Goal: Transaction & Acquisition: Register for event/course

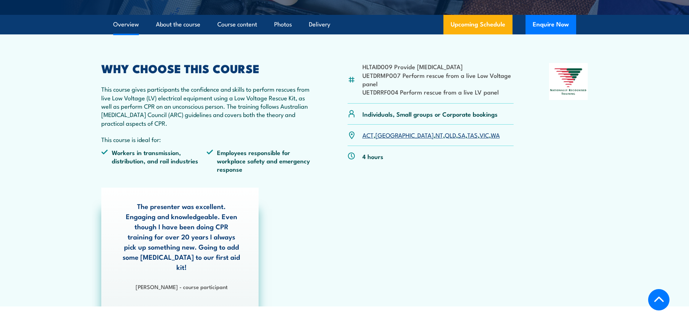
click at [458, 136] on link "SA" at bounding box center [462, 134] width 8 height 9
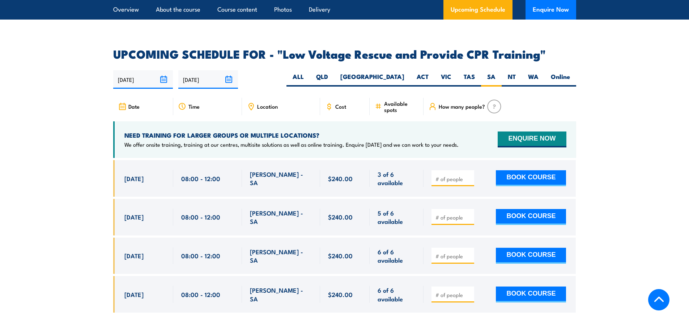
scroll to position [1181, 0]
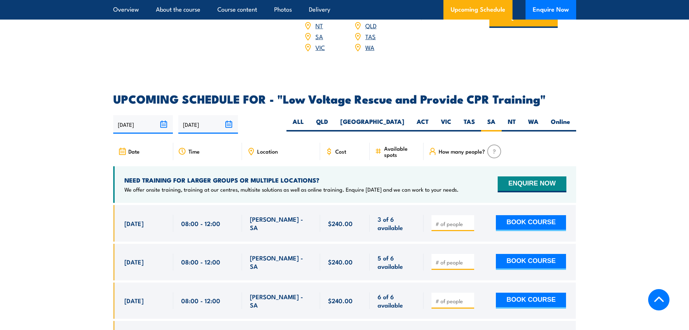
click at [456, 215] on div at bounding box center [453, 223] width 43 height 16
click at [452, 220] on input "number" at bounding box center [454, 223] width 36 height 7
type input "1"
click at [543, 215] on button "BOOK COURSE" at bounding box center [531, 223] width 70 height 16
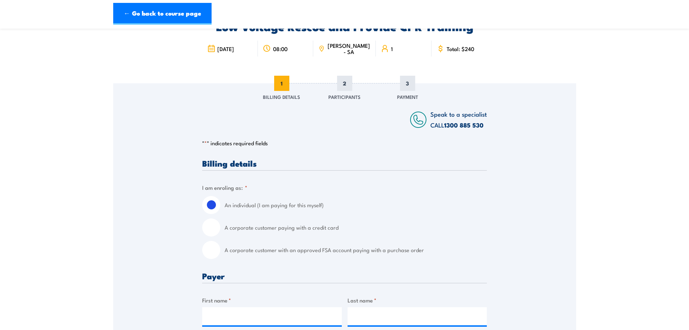
scroll to position [109, 0]
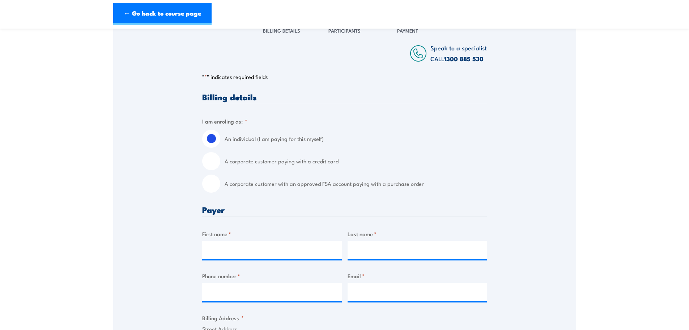
click at [215, 160] on input "A corporate customer paying with a credit card" at bounding box center [211, 161] width 18 height 18
radio input "true"
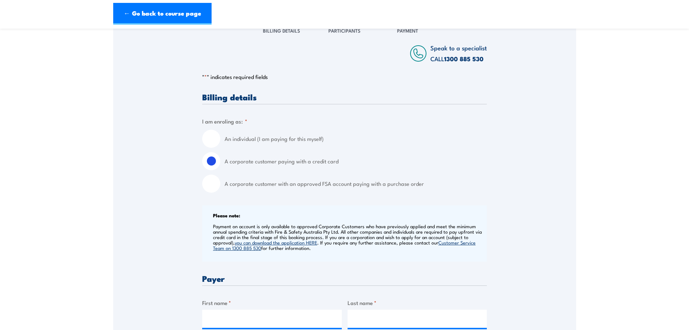
click at [211, 137] on input "An individual (I am paying for this myself)" at bounding box center [211, 139] width 18 height 18
radio input "true"
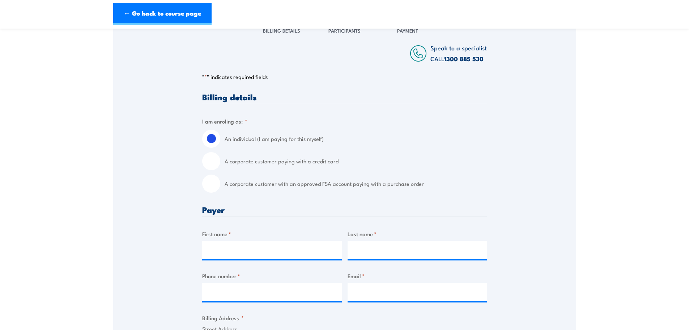
click at [217, 186] on input "A corporate customer with an approved FSA account paying with a purchase order" at bounding box center [211, 183] width 18 height 18
radio input "true"
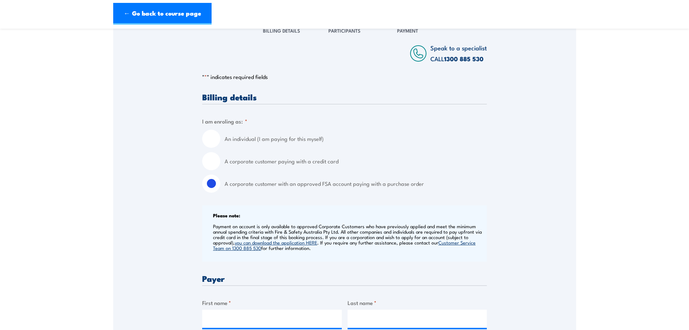
click at [218, 166] on input "A corporate customer paying with a credit card" at bounding box center [211, 161] width 18 height 18
radio input "true"
click at [221, 141] on div "An individual (I am paying for this myself)" at bounding box center [344, 139] width 285 height 18
click at [216, 138] on input "An individual (I am paying for this myself)" at bounding box center [211, 139] width 18 height 18
radio input "true"
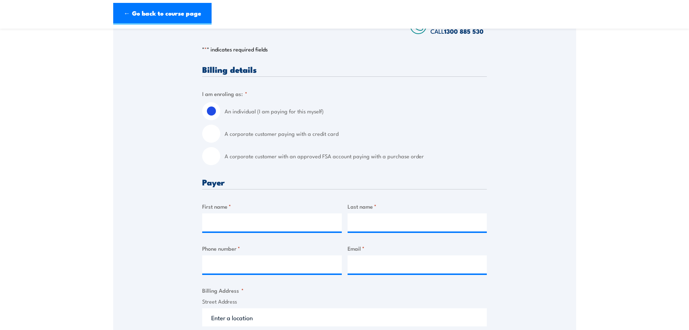
scroll to position [181, 0]
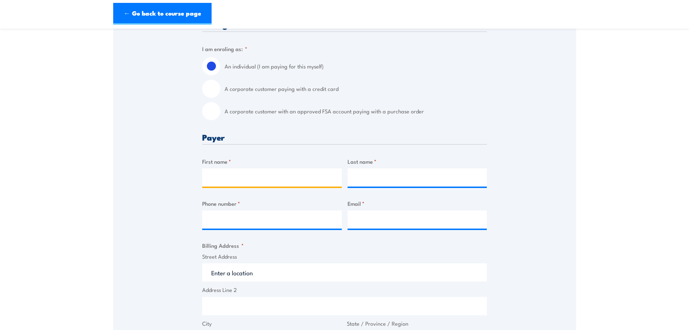
click at [231, 173] on input "First name *" at bounding box center [272, 177] width 140 height 18
type input "Breanne"
type input "[PERSON_NAME]"
type input "0449298815"
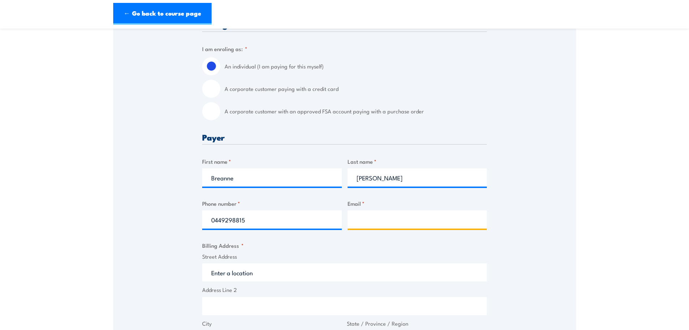
type input "[EMAIL_ADDRESS][PERSON_NAME][DOMAIN_NAME]"
click at [248, 268] on input "Street Address" at bounding box center [344, 272] width 285 height 18
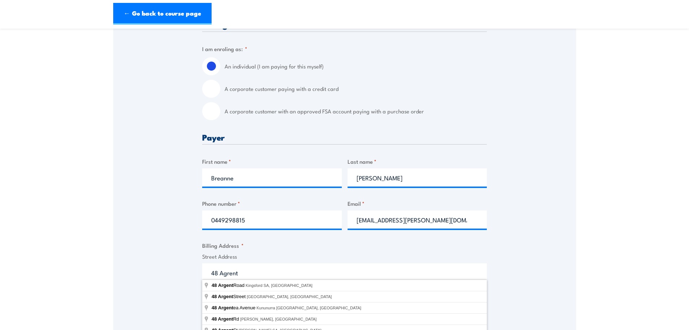
scroll to position [217, 0]
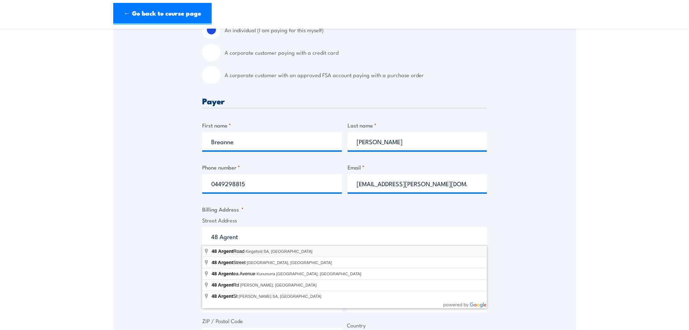
type input "[STREET_ADDRESS]"
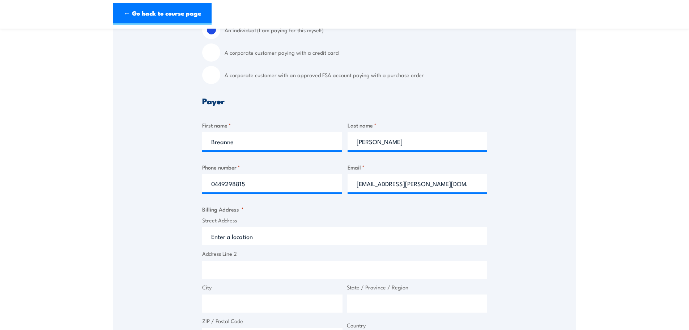
type input "[STREET_ADDRESS]"
type input "Kingsford"
type input "[GEOGRAPHIC_DATA]"
type input "5118"
select select "[GEOGRAPHIC_DATA]"
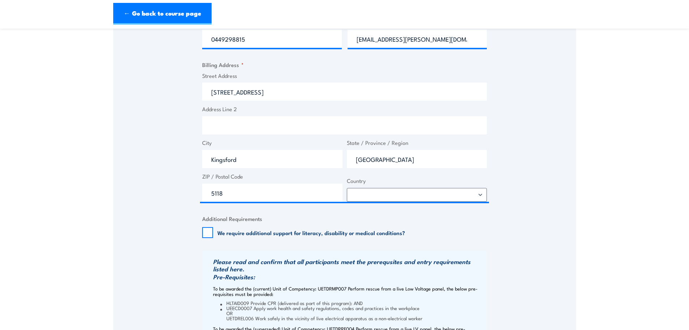
scroll to position [362, 0]
click at [207, 233] on input "We require additional support for literacy, disability or medical conditions?" at bounding box center [207, 232] width 11 height 11
checkbox input "true"
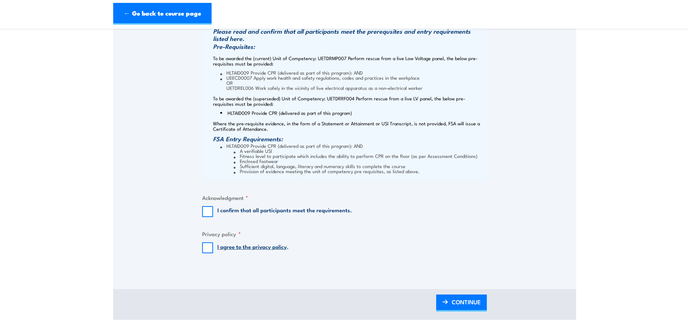
scroll to position [579, 0]
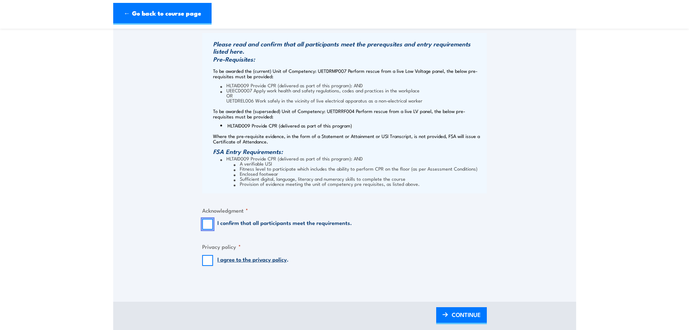
click at [207, 225] on input "I confirm that all participants meet the requirements." at bounding box center [207, 224] width 11 height 11
checkbox input "true"
click at [206, 260] on input "I agree to the privacy policy ." at bounding box center [207, 260] width 11 height 11
checkbox input "true"
click at [450, 317] on link "CONTINUE" at bounding box center [461, 315] width 51 height 17
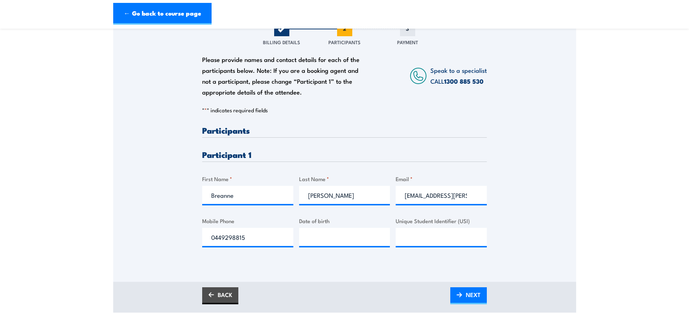
scroll to position [145, 0]
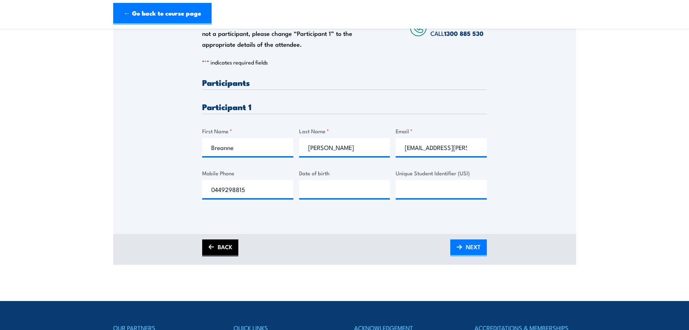
click at [217, 251] on link "BACK" at bounding box center [220, 247] width 36 height 17
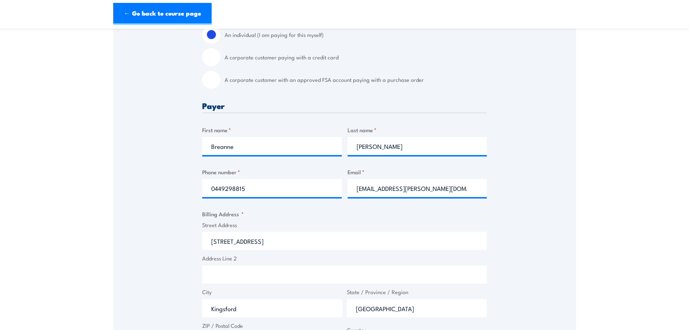
scroll to position [217, 0]
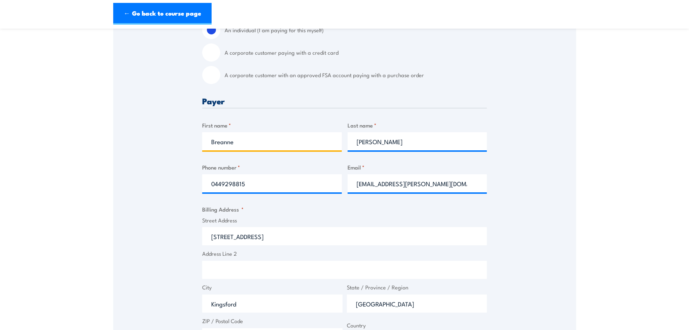
drag, startPoint x: 257, startPoint y: 144, endPoint x: 54, endPoint y: 136, distance: 203.9
click at [55, 134] on section "Low Voltage Rescue and Provide CPR Training 08:00 1" at bounding box center [344, 256] width 689 height 875
type input "[PERSON_NAME]"
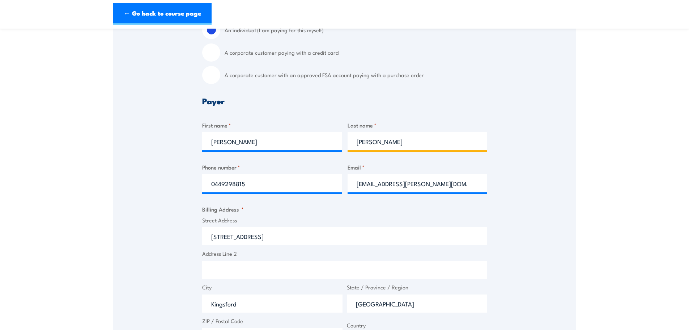
type input "[PERSON_NAME]"
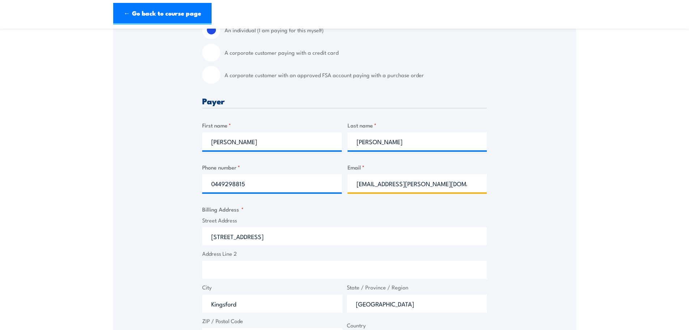
drag, startPoint x: 458, startPoint y: 185, endPoint x: 237, endPoint y: 171, distance: 221.9
click at [237, 171] on div "Billing details I am enroling as: * An individual (I am paying for this myself)…" at bounding box center [344, 312] width 285 height 656
paste input "[PERSON_NAME].[PERSON_NAME]"
type input "[PERSON_NAME][EMAIL_ADDRESS][PERSON_NAME][DOMAIN_NAME]"
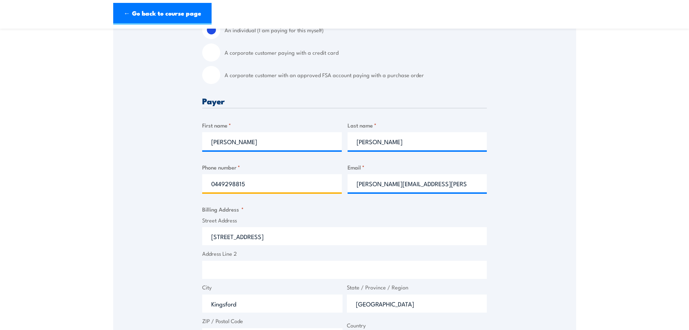
drag, startPoint x: 268, startPoint y: 181, endPoint x: 68, endPoint y: 173, distance: 200.2
click at [68, 173] on section "Low Voltage Rescue and Provide CPR Training 08:00 1" at bounding box center [344, 256] width 689 height 875
paste input "[PHONE_NUMBER]"
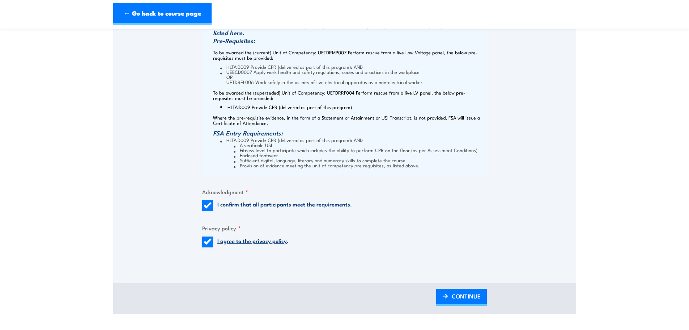
scroll to position [615, 0]
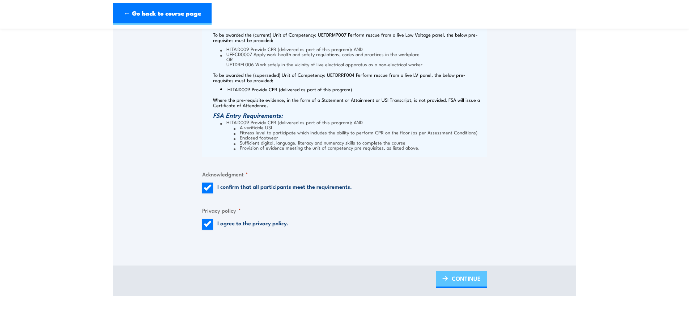
type input "[PHONE_NUMBER]"
click at [468, 278] on span "CONTINUE" at bounding box center [466, 278] width 29 height 19
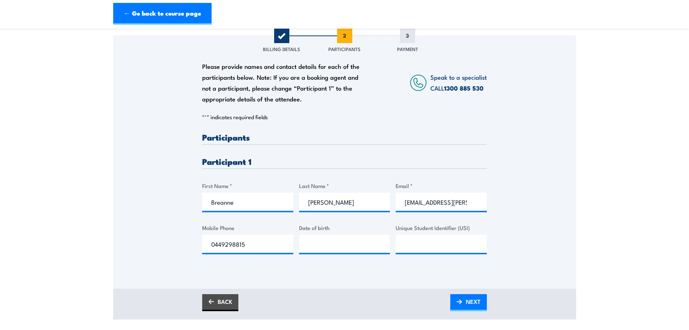
scroll to position [109, 0]
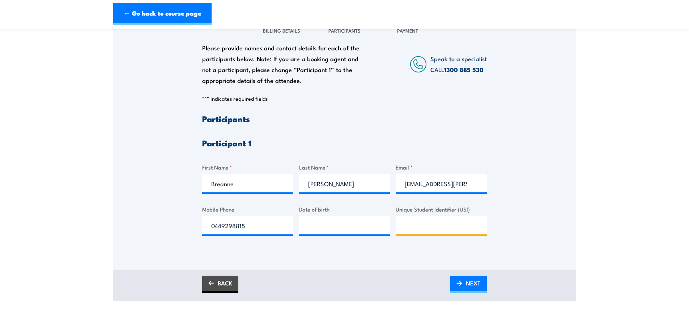
click at [431, 221] on input "Unique Student Identifier (USI)" at bounding box center [441, 225] width 91 height 18
type input "n/a"
type input "__/__/____"
click at [351, 225] on input "__/__/____" at bounding box center [344, 225] width 91 height 18
click at [339, 222] on input "__/__/____" at bounding box center [344, 225] width 91 height 18
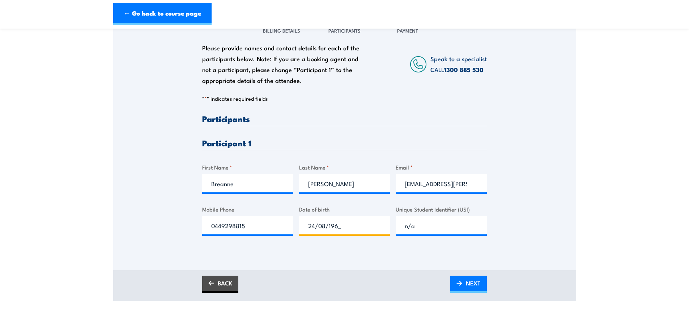
type input "[DATE]"
click at [479, 291] on link "NEXT" at bounding box center [469, 283] width 37 height 17
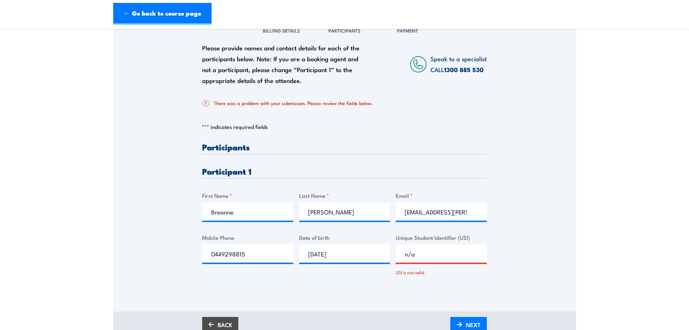
click at [437, 255] on input "n/a" at bounding box center [441, 253] width 91 height 18
drag, startPoint x: 437, startPoint y: 255, endPoint x: 322, endPoint y: 255, distance: 115.1
click at [322, 255] on div "Please provide names and contact details for each of the participants below. No…" at bounding box center [344, 215] width 285 height 145
type input "Unknown"
click at [468, 322] on span "NEXT" at bounding box center [473, 324] width 15 height 19
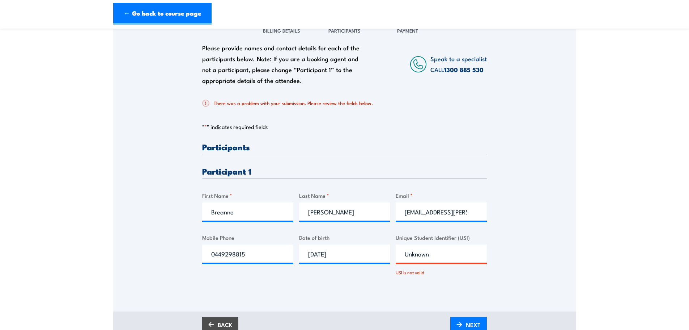
click at [424, 255] on input "Unknown" at bounding box center [441, 253] width 91 height 18
click at [432, 255] on input "Unknown" at bounding box center [441, 253] width 91 height 18
type input "Unknownn/a"
click at [466, 317] on span "NEXT" at bounding box center [473, 324] width 15 height 19
drag, startPoint x: 453, startPoint y: 259, endPoint x: 382, endPoint y: 250, distance: 71.5
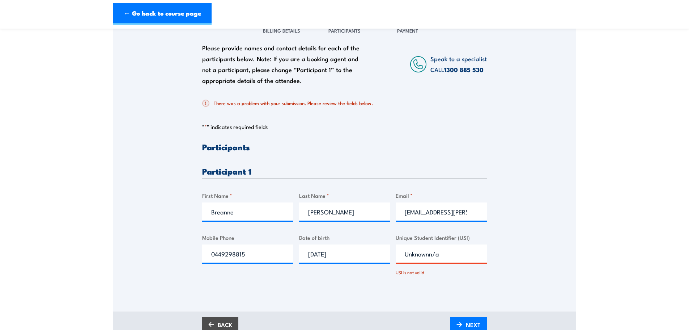
click at [382, 251] on div "Please provide names and contact details for each of the participants below. No…" at bounding box center [344, 215] width 285 height 145
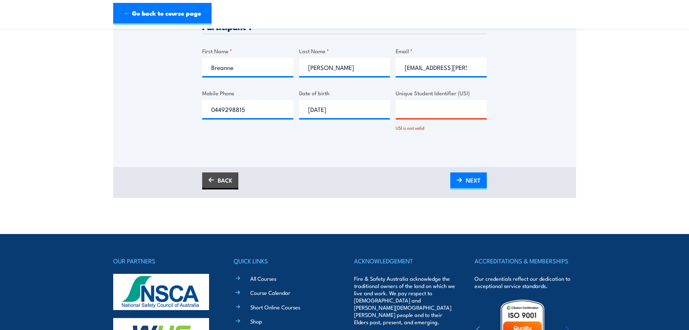
scroll to position [253, 0]
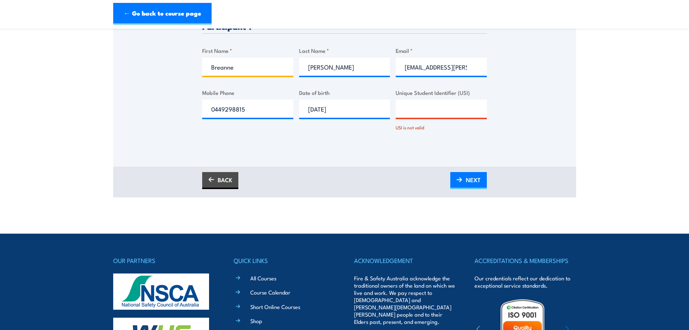
click at [271, 60] on input "Breanne" at bounding box center [247, 67] width 91 height 18
drag, startPoint x: 155, startPoint y: 55, endPoint x: 108, endPoint y: 54, distance: 47.1
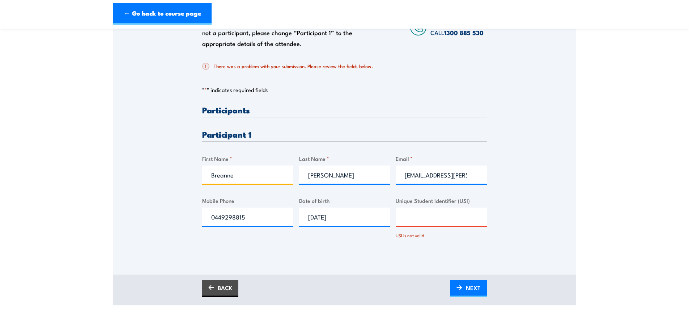
scroll to position [145, 0]
type input "[PERSON_NAME]"
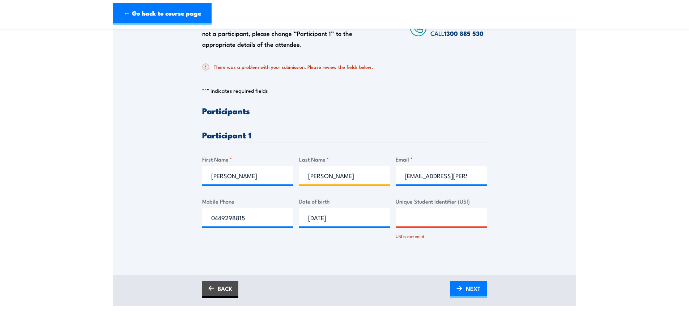
type input "[PERSON_NAME]"
drag, startPoint x: 484, startPoint y: 174, endPoint x: 359, endPoint y: 172, distance: 125.2
click at [359, 172] on div "Please provide names and contact details for each of the participants below. No…" at bounding box center [344, 178] width 285 height 145
paste input "As discussed, the physiotherapist is scheduled to be onsite on the [DATE]. Howe…"
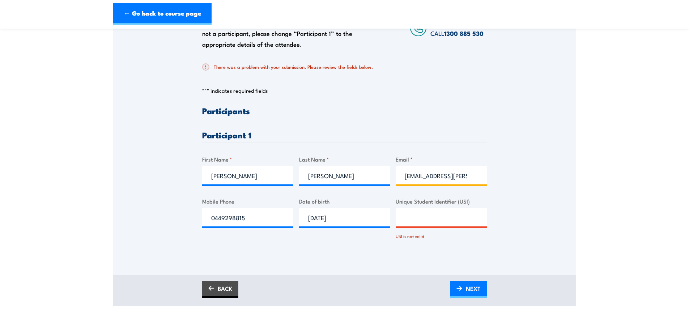
type input "As discussed, the physiotherapist is scheduled to be onsite on the [DATE]. Howe…"
drag, startPoint x: 470, startPoint y: 178, endPoint x: 221, endPoint y: 163, distance: 249.4
click at [221, 163] on div "Please provide names and contact details for each of the participants below. No…" at bounding box center [344, 178] width 285 height 145
click at [428, 171] on input "Email *" at bounding box center [441, 175] width 91 height 18
paste input "[PERSON_NAME][EMAIL_ADDRESS][PERSON_NAME][DOMAIN_NAME]"
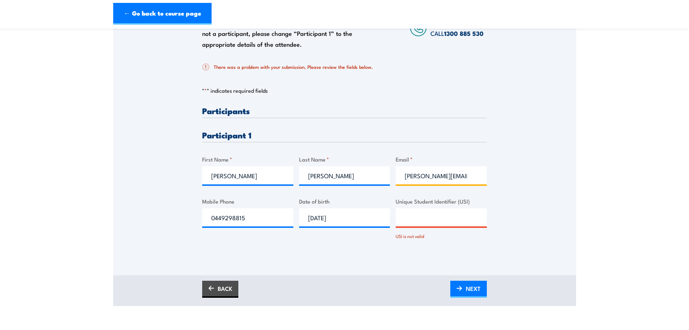
scroll to position [0, 34]
type input "[PERSON_NAME][EMAIL_ADDRESS][PERSON_NAME][DOMAIN_NAME]"
drag, startPoint x: 280, startPoint y: 221, endPoint x: 117, endPoint y: 202, distance: 163.9
click at [117, 202] on div "Please provide names and contact details for each of the participants below. No…" at bounding box center [344, 118] width 463 height 274
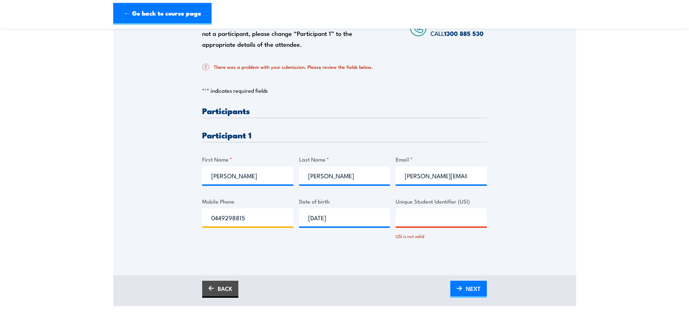
paste input "[PERSON_NAME][EMAIL_ADDRESS][PERSON_NAME][DOMAIN_NAME]"
type input "[PERSON_NAME][EMAIL_ADDRESS][PERSON_NAME][DOMAIN_NAME]"
drag, startPoint x: 280, startPoint y: 219, endPoint x: 72, endPoint y: 210, distance: 208.3
click at [72, 210] on section "Low Voltage Rescue and Provide CPR Training 08:00 1" at bounding box center [344, 98] width 689 height 414
click at [265, 216] on input "Mobile Phone" at bounding box center [247, 217] width 91 height 18
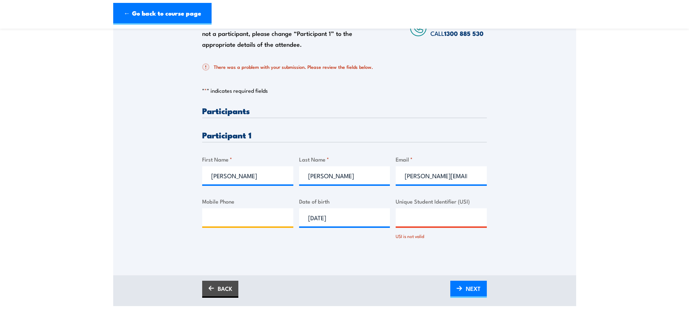
paste input "[PHONE_NUMBER]"
type input "[PHONE_NUMBER]"
click at [466, 214] on input "Unique Student Identifier (USI)" at bounding box center [441, 217] width 91 height 18
paste input "N4RTKSH65C"
type input "N4RTKSH65C"
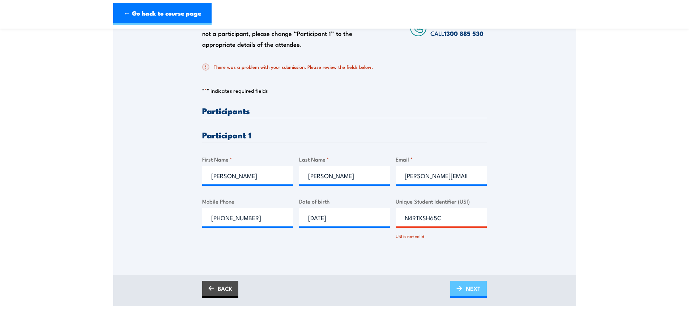
click at [476, 289] on span "NEXT" at bounding box center [473, 288] width 15 height 19
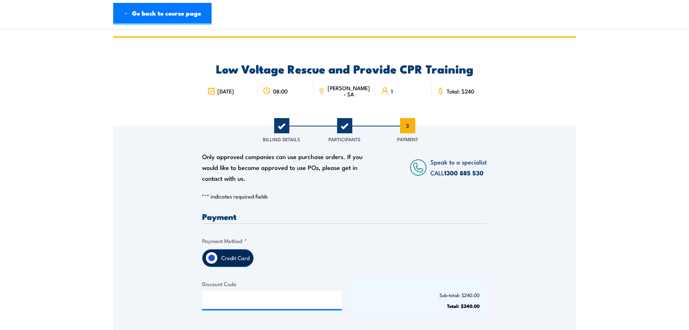
scroll to position [109, 0]
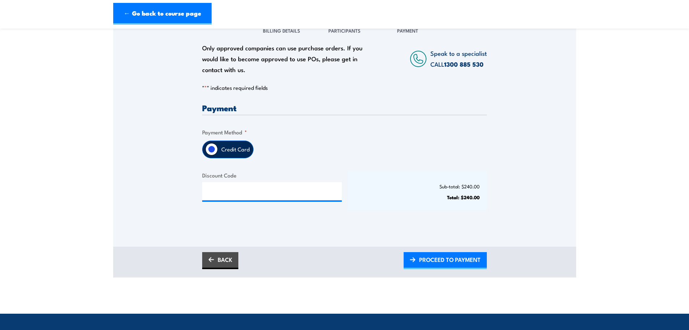
click at [212, 150] on input "Credit Card" at bounding box center [212, 149] width 12 height 12
click at [458, 266] on span "PROCEED TO PAYMENT" at bounding box center [450, 259] width 62 height 19
